Goal: Transaction & Acquisition: Download file/media

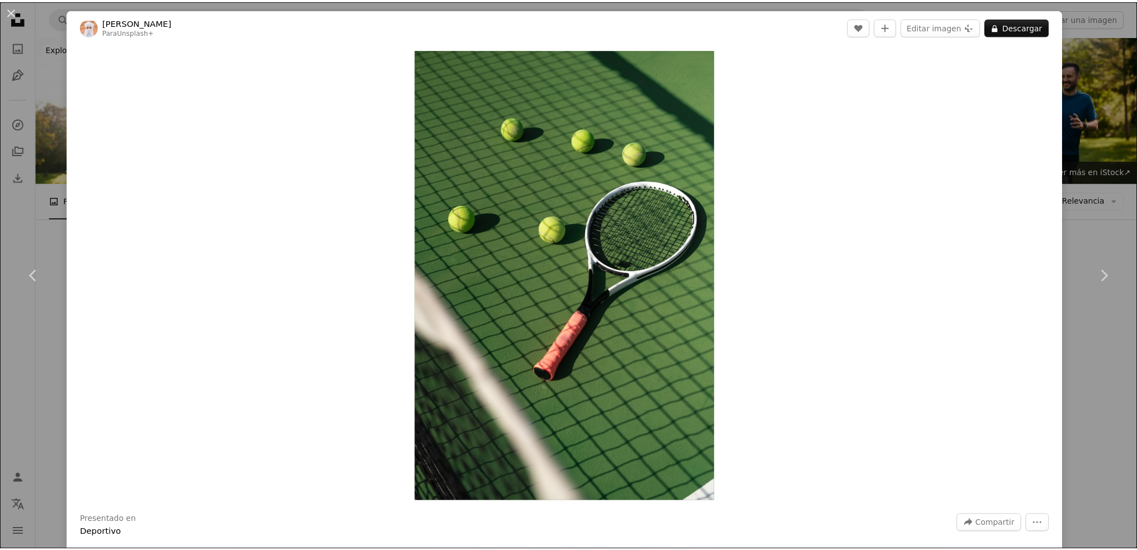
scroll to position [2348, 0]
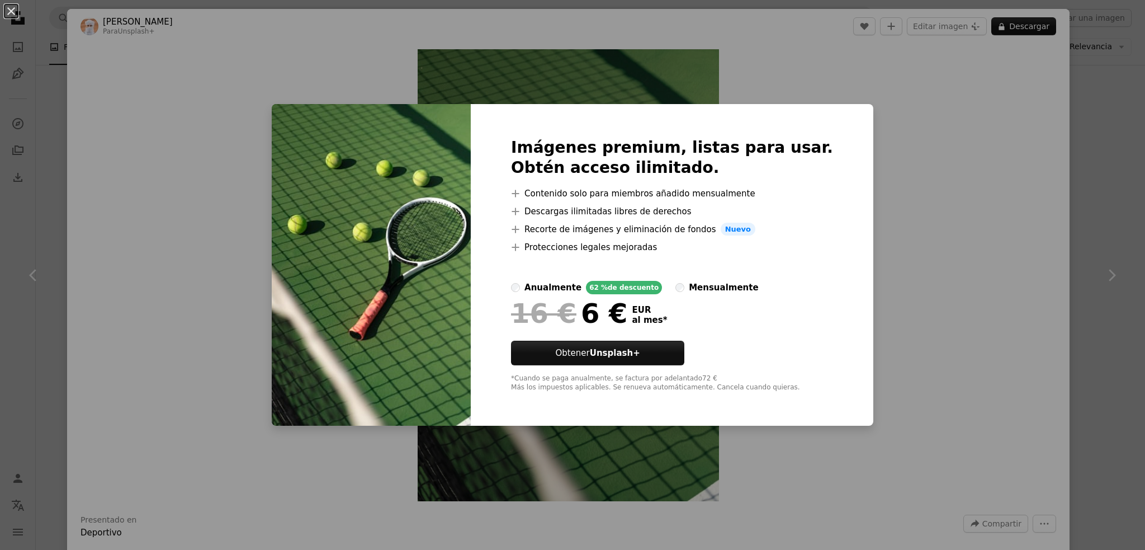
click at [883, 136] on div "An X shape Imágenes premium, listas para usar. Obtén acceso ilimitado. A plus s…" at bounding box center [572, 275] width 1145 height 550
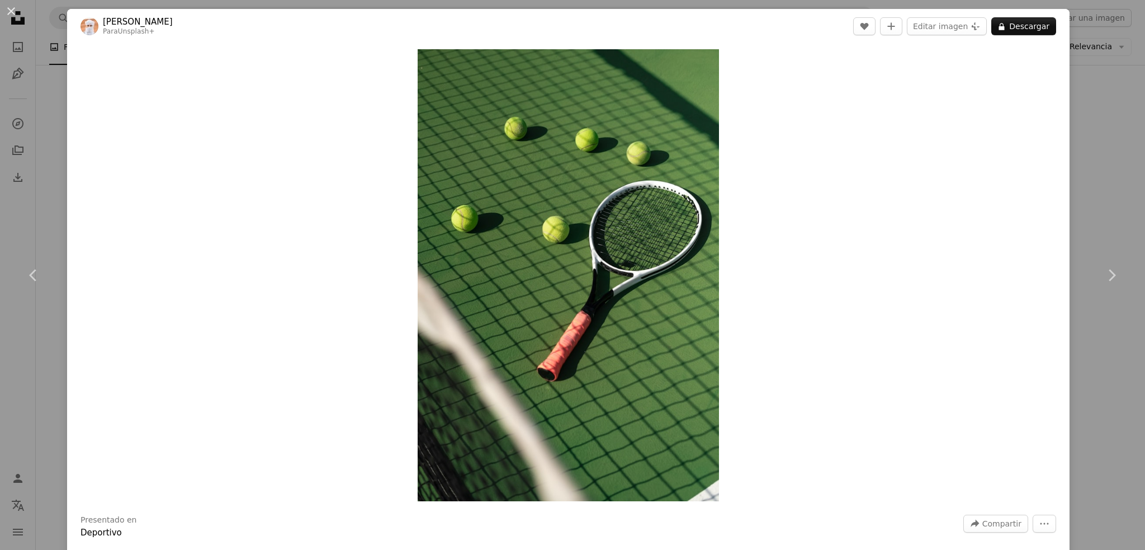
click at [1094, 137] on div "An X shape Chevron left Chevron right Ahmed Para Unsplash+ A heart A plus sign …" at bounding box center [572, 275] width 1145 height 550
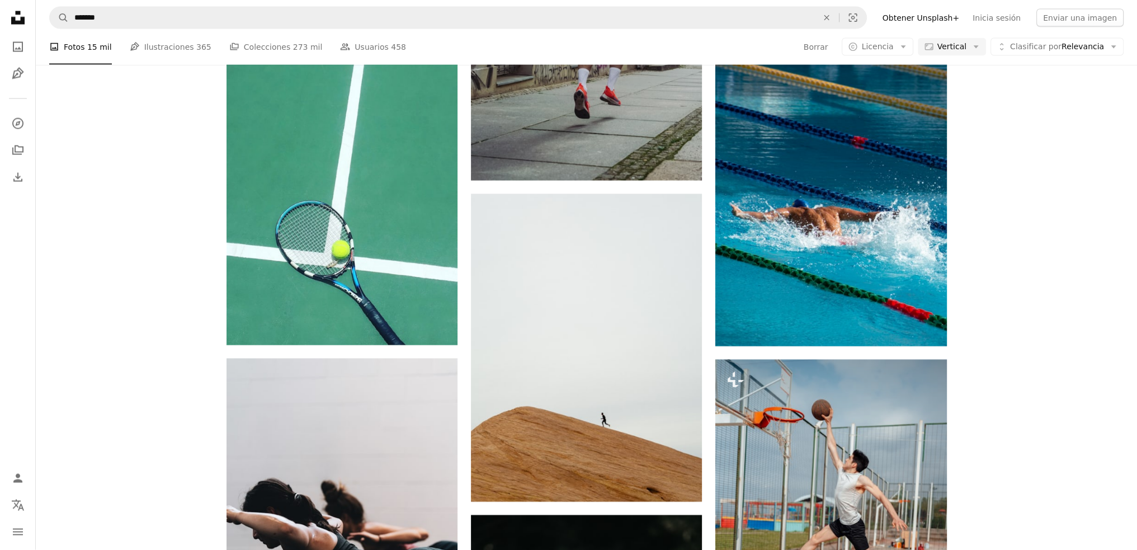
scroll to position [3019, 0]
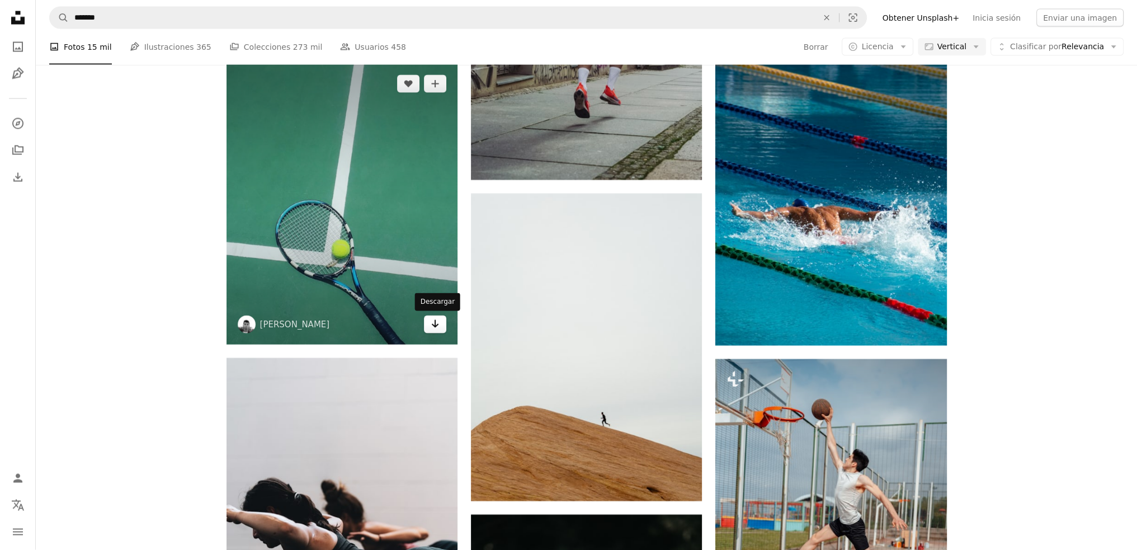
click at [441, 327] on link "Arrow pointing down" at bounding box center [435, 324] width 22 height 18
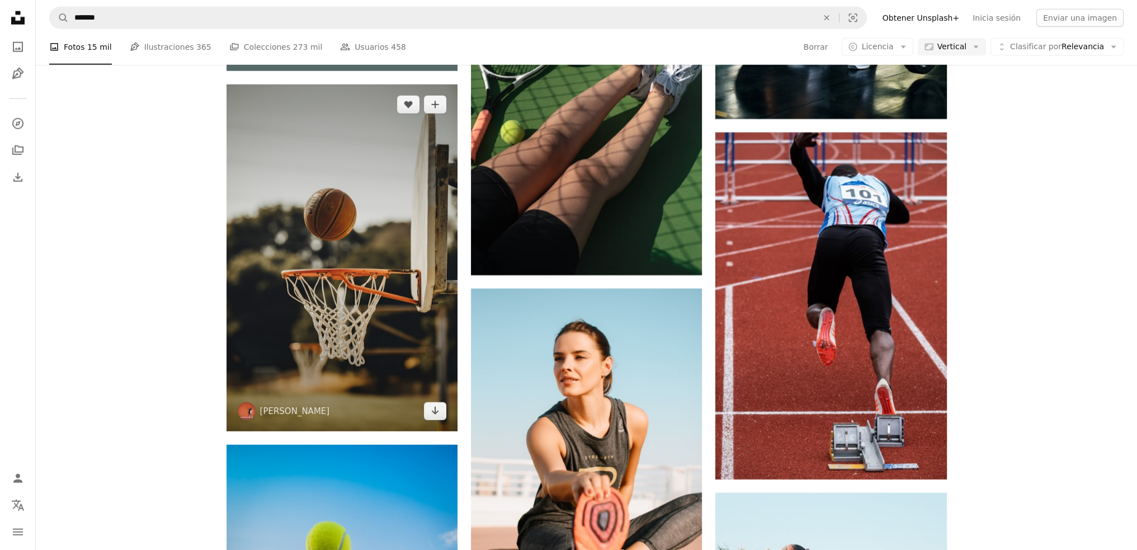
scroll to position [3970, 0]
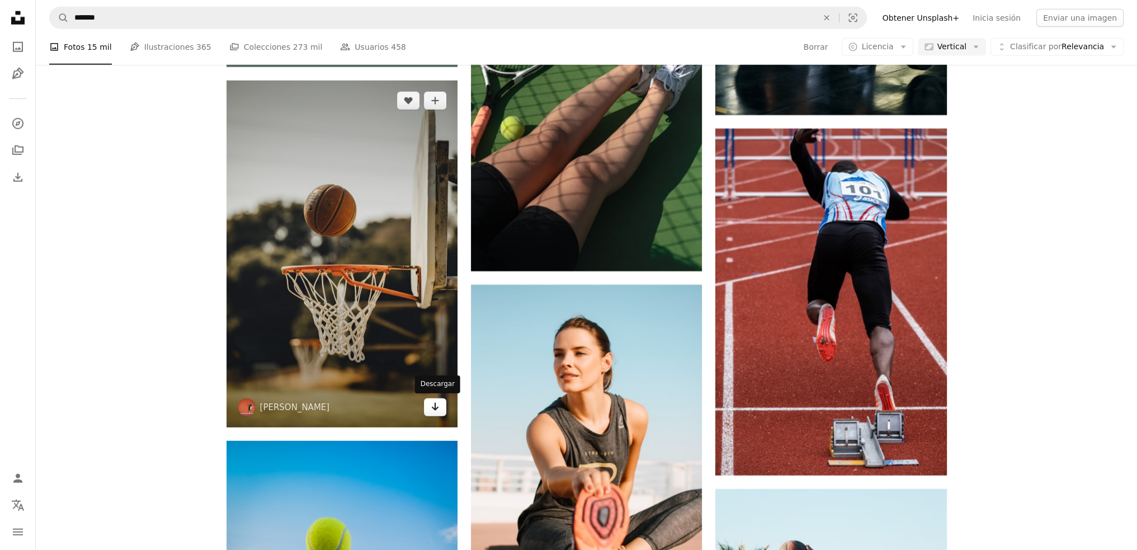
click at [436, 408] on icon "Descargar" at bounding box center [435, 407] width 7 height 8
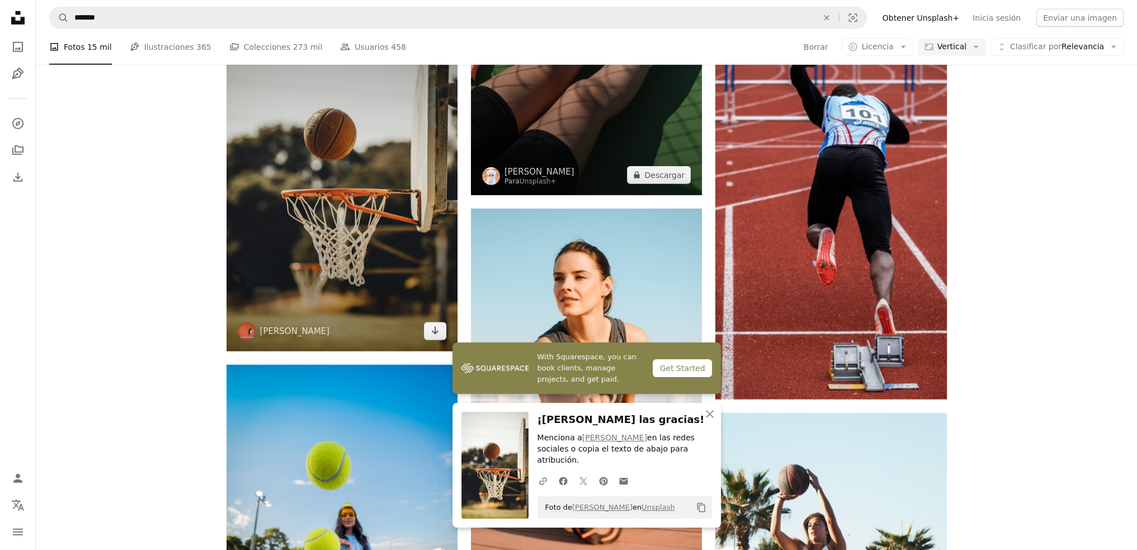
scroll to position [4250, 0]
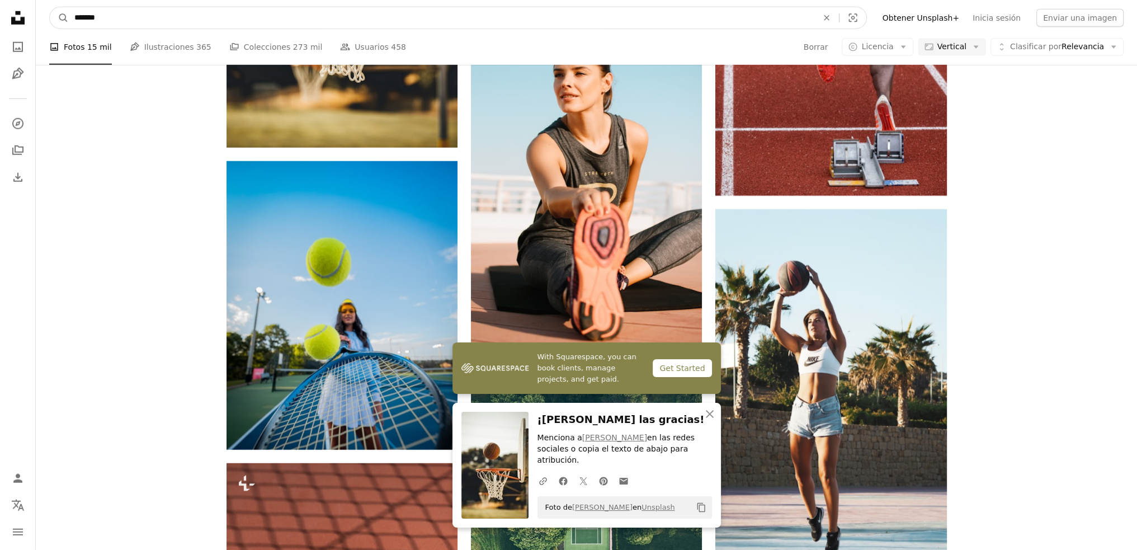
click at [235, 20] on input "*******" at bounding box center [441, 17] width 745 height 21
type input "***"
click at [50, 7] on button "A magnifying glass" at bounding box center [59, 17] width 19 height 21
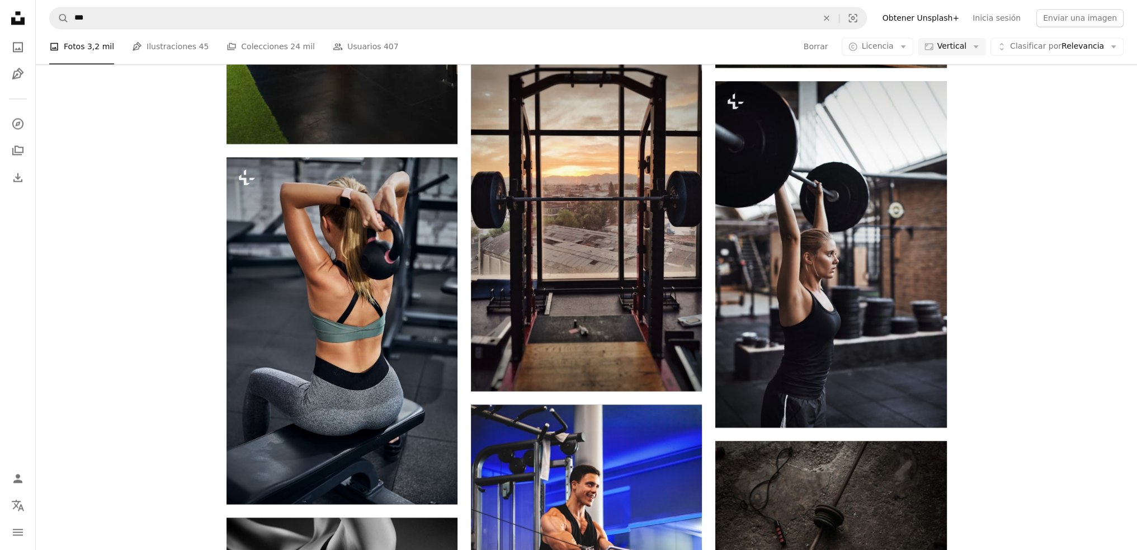
scroll to position [2404, 0]
